Goal: Find contact information: Find contact information

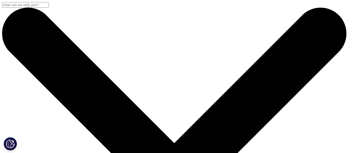
scroll to position [264, 0]
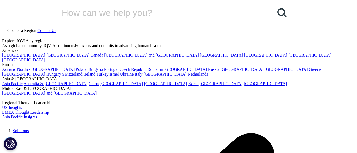
scroll to position [0, 0]
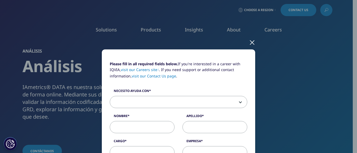
click at [249, 42] on div at bounding box center [252, 42] width 6 height 15
